Goal: Task Accomplishment & Management: Manage account settings

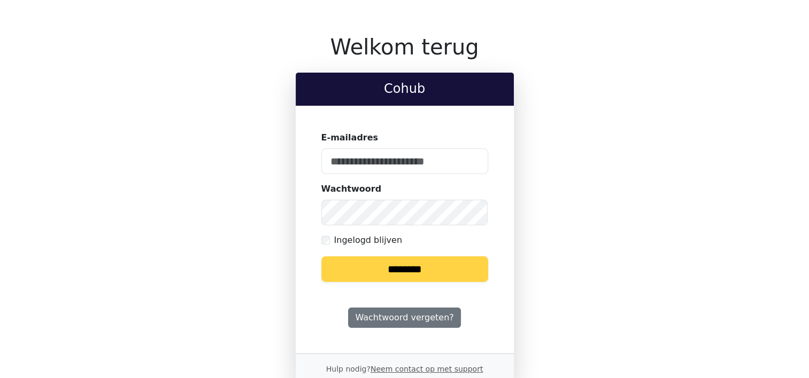
type input "**********"
click at [400, 261] on input "********" at bounding box center [404, 270] width 167 height 26
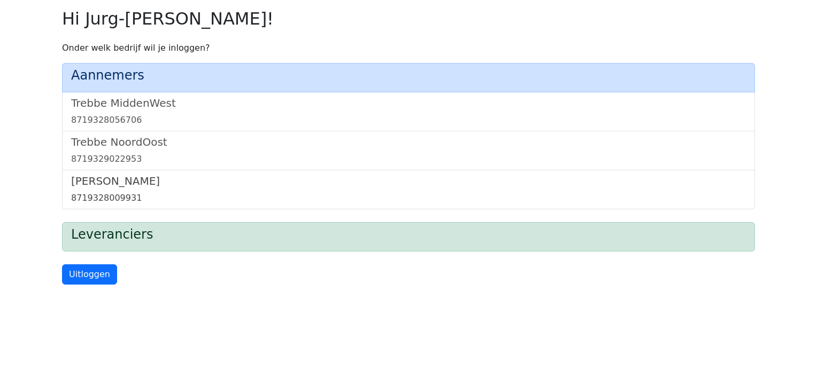
click at [103, 183] on h5 "Trebbe Wonen" at bounding box center [408, 181] width 674 height 13
